Goal: Task Accomplishment & Management: Complete application form

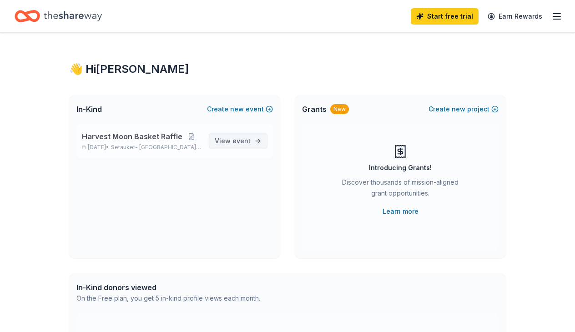
click at [232, 142] on span "View event" at bounding box center [233, 141] width 36 height 11
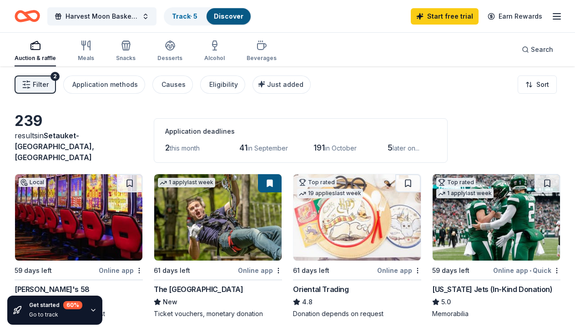
click at [487, 137] on div "239 results in Setauket- East Setauket, NY Application deadlines 2 this month 4…" at bounding box center [288, 137] width 546 height 51
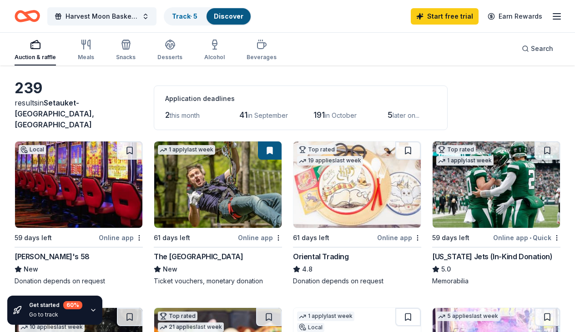
scroll to position [29, 0]
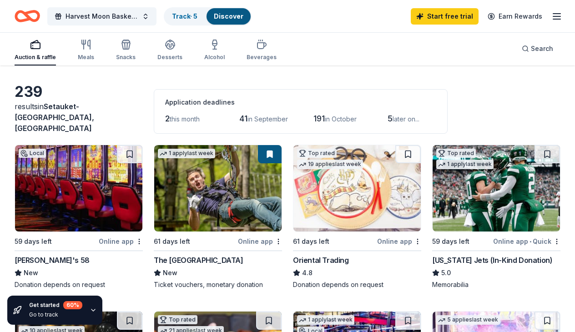
click at [178, 115] on span "this month" at bounding box center [185, 119] width 30 height 8
click at [165, 114] on span "2" at bounding box center [167, 119] width 5 height 10
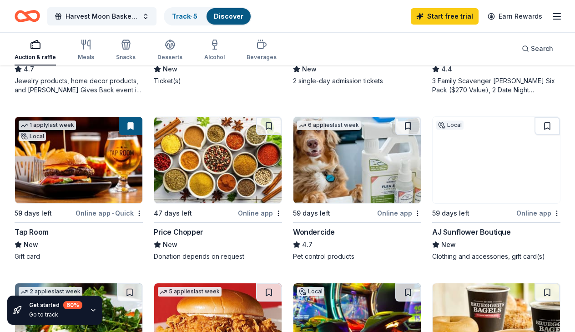
scroll to position [573, 0]
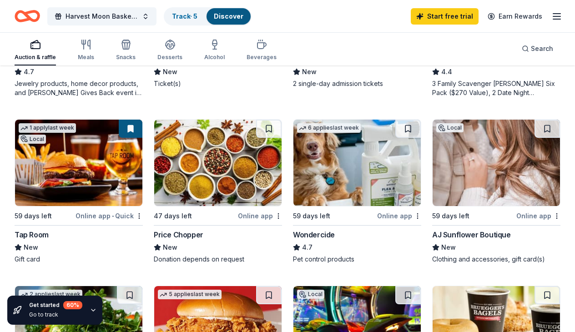
click at [86, 210] on div "Online app • Quick" at bounding box center [109, 215] width 67 height 11
click at [401, 93] on div "Local 59 days left Online app Jake's 58 New Donation depends on request 1 apply…" at bounding box center [288, 20] width 546 height 838
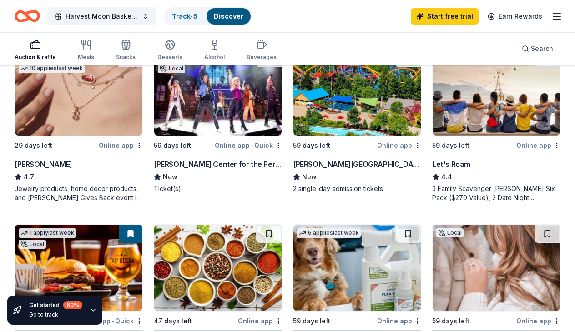
scroll to position [460, 0]
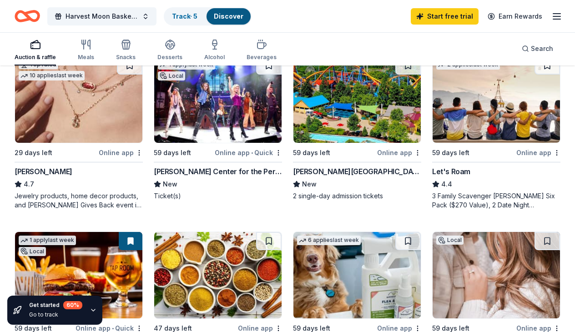
click at [53, 166] on div "Kendra Scott" at bounding box center [44, 171] width 58 height 11
click at [410, 194] on div "59 days left Online app Dorney Park & Wildwater Kingdom New 2 single-day admiss…" at bounding box center [357, 133] width 128 height 154
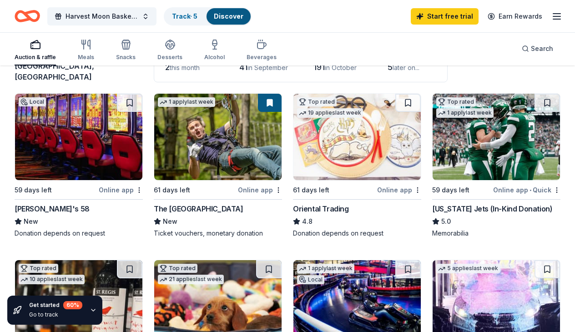
scroll to position [52, 0]
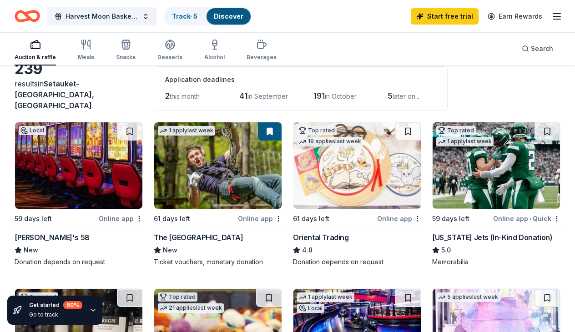
click at [181, 232] on div "The Adventure Park" at bounding box center [199, 237] width 90 height 11
click at [309, 232] on div "Oriental Trading" at bounding box center [321, 237] width 56 height 11
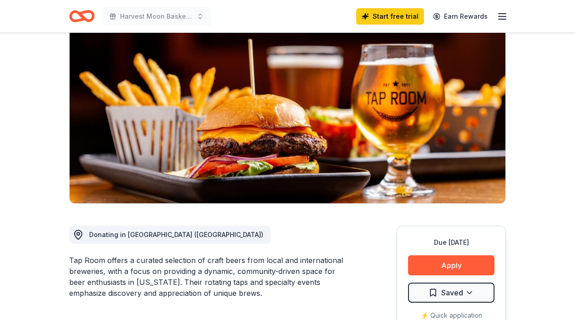
scroll to position [76, 0]
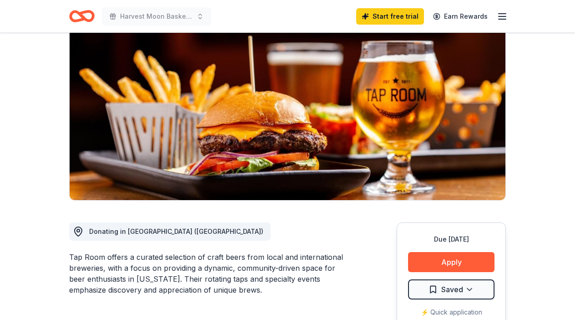
click at [274, 293] on div "Tap Room offers a curated selection of craft beers from local and international…" at bounding box center [211, 273] width 284 height 44
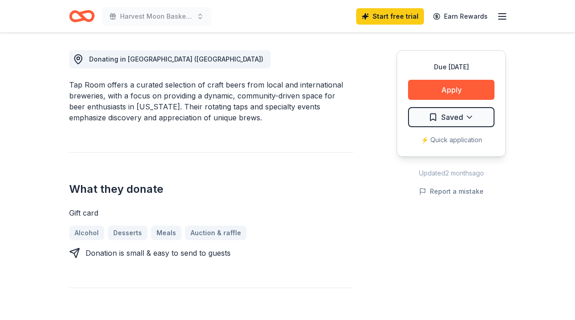
scroll to position [245, 0]
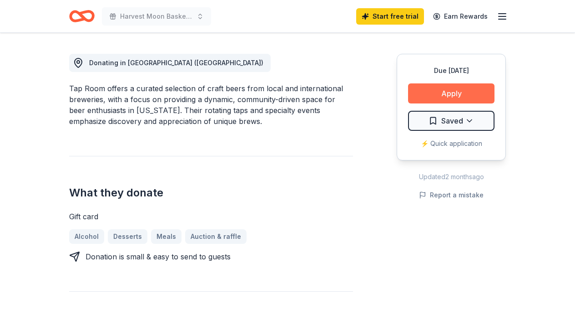
click at [431, 91] on button "Apply" at bounding box center [451, 93] width 86 height 20
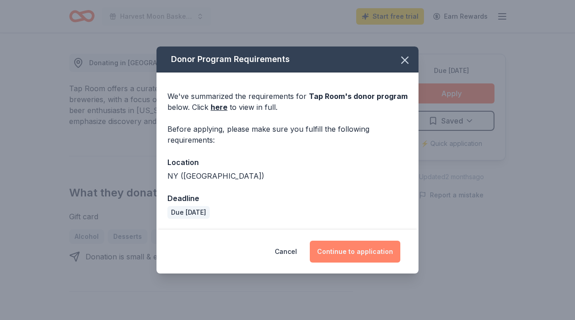
click at [340, 251] on button "Continue to application" at bounding box center [355, 251] width 91 height 22
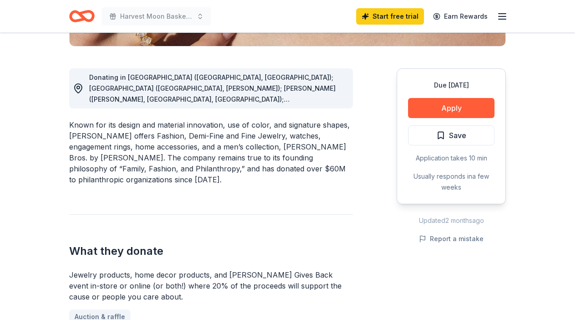
scroll to position [227, 0]
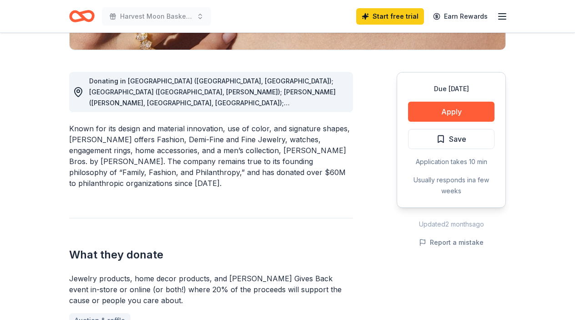
click at [78, 92] on circle at bounding box center [78, 91] width 3 height 3
click at [347, 103] on div "Donating in AL (Birmingham, Huntsville); AR (Little Rock, Rogers); AZ (Chandler…" at bounding box center [211, 92] width 284 height 40
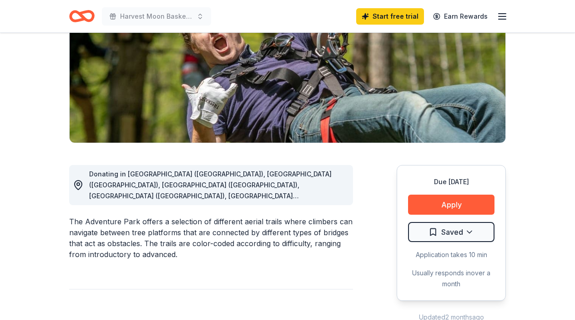
scroll to position [126, 0]
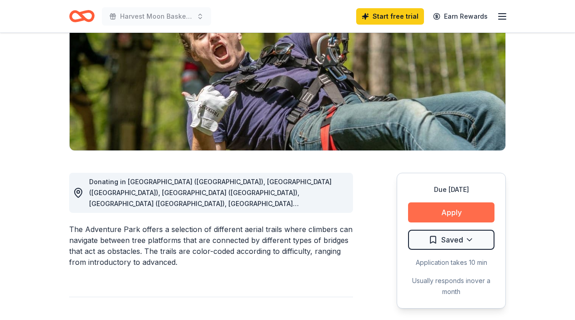
click at [459, 212] on button "Apply" at bounding box center [451, 212] width 86 height 20
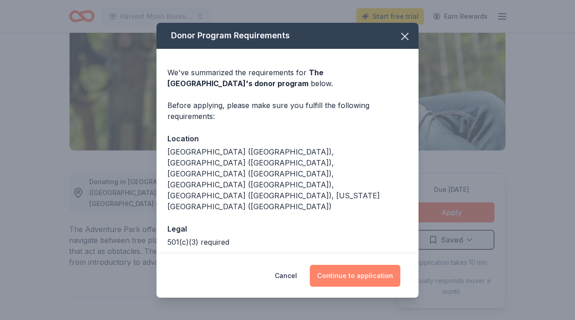
click at [366, 272] on button "Continue to application" at bounding box center [355, 275] width 91 height 22
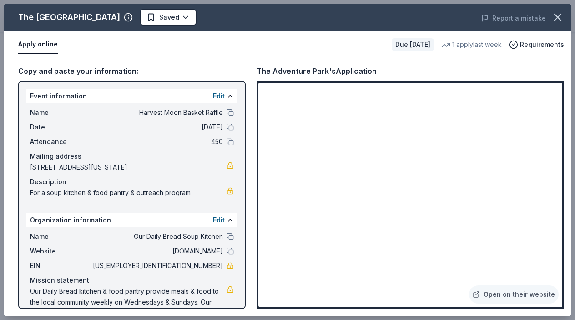
click at [568, 276] on div "Copy and paste your information: Event information Edit Name Harvest Moon Baske…" at bounding box center [288, 187] width 568 height 258
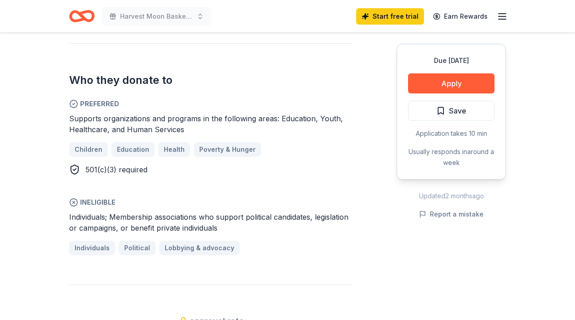
scroll to position [464, 0]
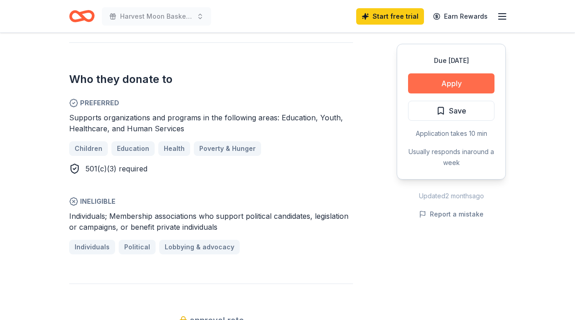
click at [434, 84] on button "Apply" at bounding box center [451, 83] width 86 height 20
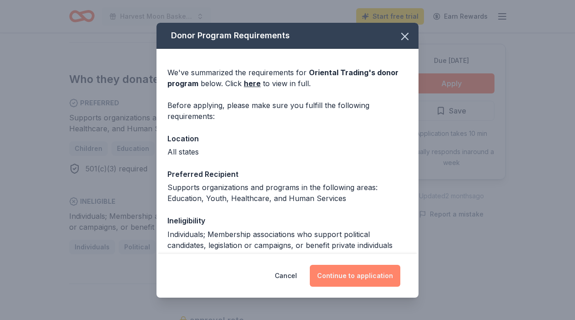
click at [370, 274] on button "Continue to application" at bounding box center [355, 275] width 91 height 22
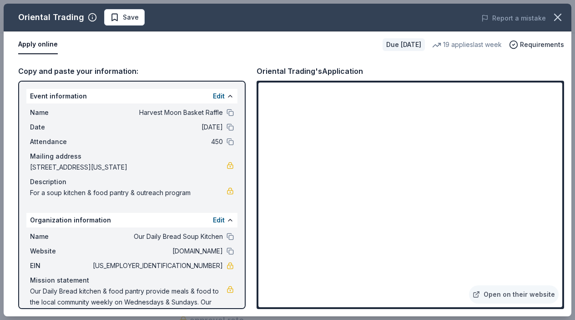
click at [399, 82] on div "Open on their website" at bounding box center [411, 195] width 308 height 228
